Goal: Task Accomplishment & Management: Manage account settings

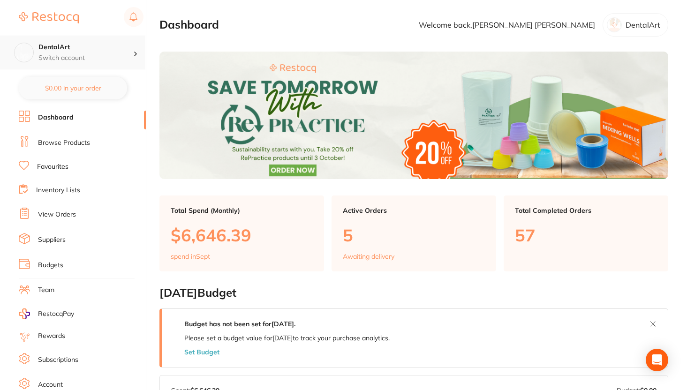
click at [90, 52] on div "DentalArt Switch account" at bounding box center [85, 53] width 95 height 20
click at [244, 21] on section "Dashboard Welcome back, [PERSON_NAME] DentalArt" at bounding box center [413, 24] width 509 height 23
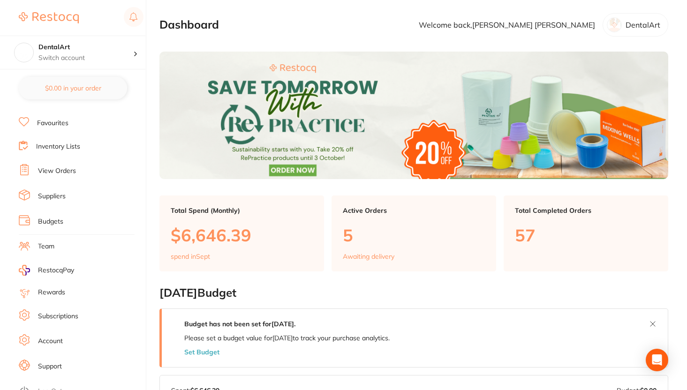
scroll to position [47, 0]
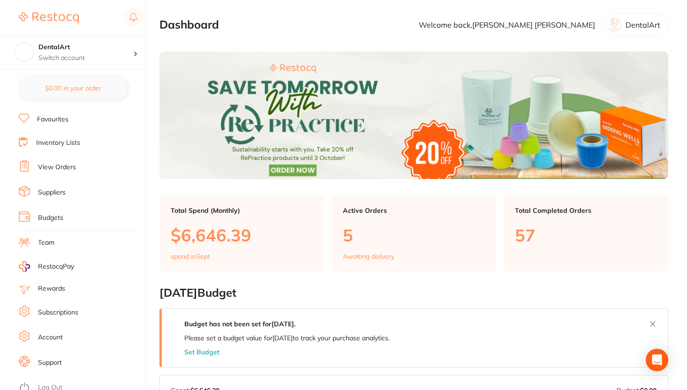
click at [60, 334] on link "Account" at bounding box center [50, 337] width 25 height 9
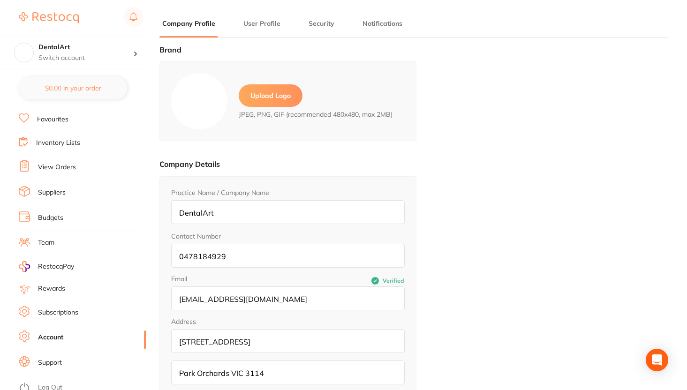
type input "[PERSON_NAME]"
type input "[PERSON_NAME][EMAIL_ADDRESS][DOMAIN_NAME]"
click at [260, 305] on input "[EMAIL_ADDRESS][DOMAIN_NAME]" at bounding box center [287, 298] width 233 height 24
paste input "@[DOMAIN_NAME]"
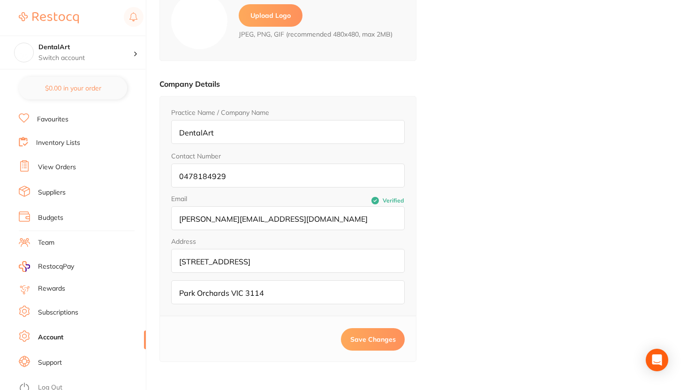
scroll to position [126, 0]
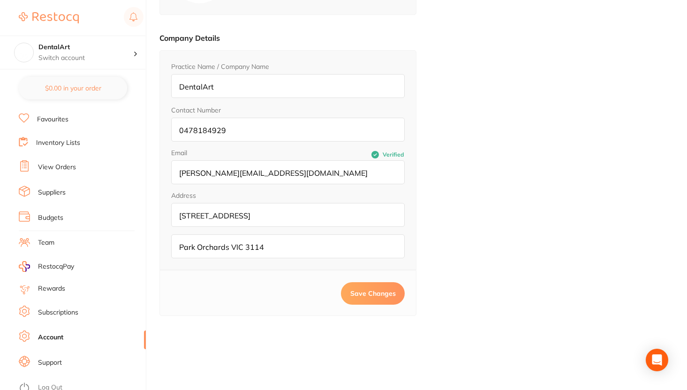
type input "[PERSON_NAME][EMAIL_ADDRESS][DOMAIN_NAME]"
click at [350, 293] on span "Save Changes" at bounding box center [372, 293] width 45 height 8
click at [356, 292] on span "Save Changes" at bounding box center [372, 293] width 45 height 8
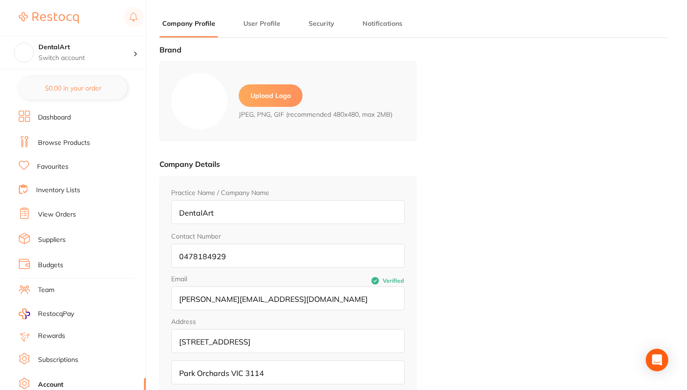
type input "[PERSON_NAME]"
type input "[PERSON_NAME][EMAIL_ADDRESS][DOMAIN_NAME]"
